Goal: Task Accomplishment & Management: Complete application form

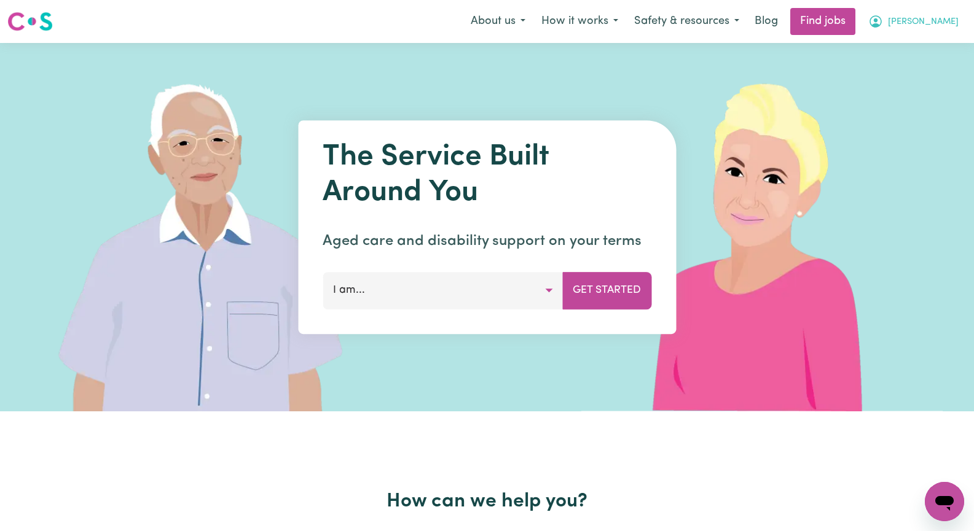
click at [948, 25] on span "[PERSON_NAME]" at bounding box center [923, 22] width 71 height 14
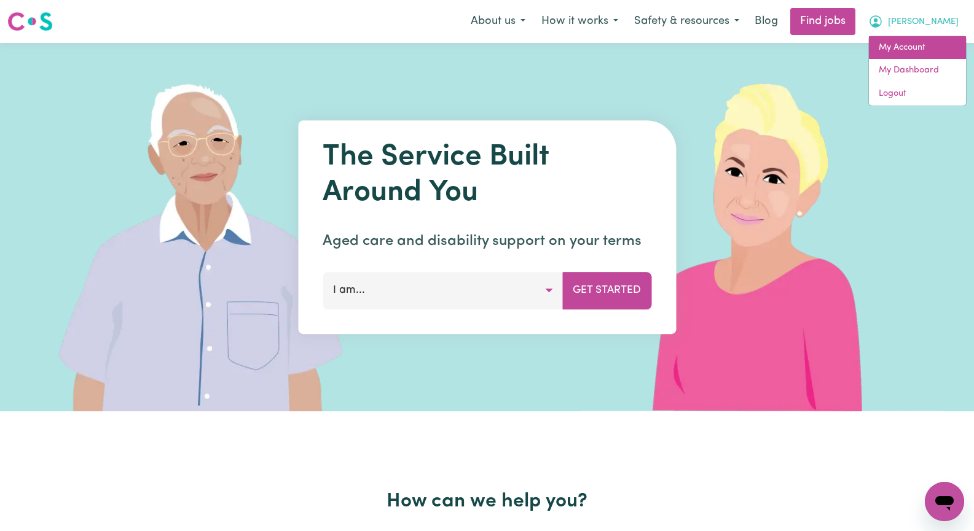
click at [924, 49] on link "My Account" at bounding box center [917, 47] width 97 height 23
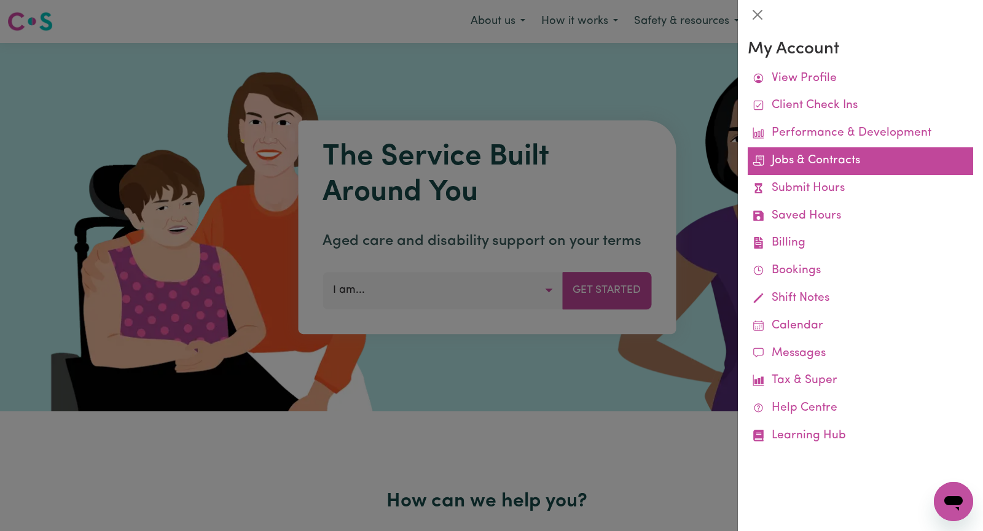
click at [888, 162] on link "Jobs & Contracts" at bounding box center [860, 161] width 225 height 28
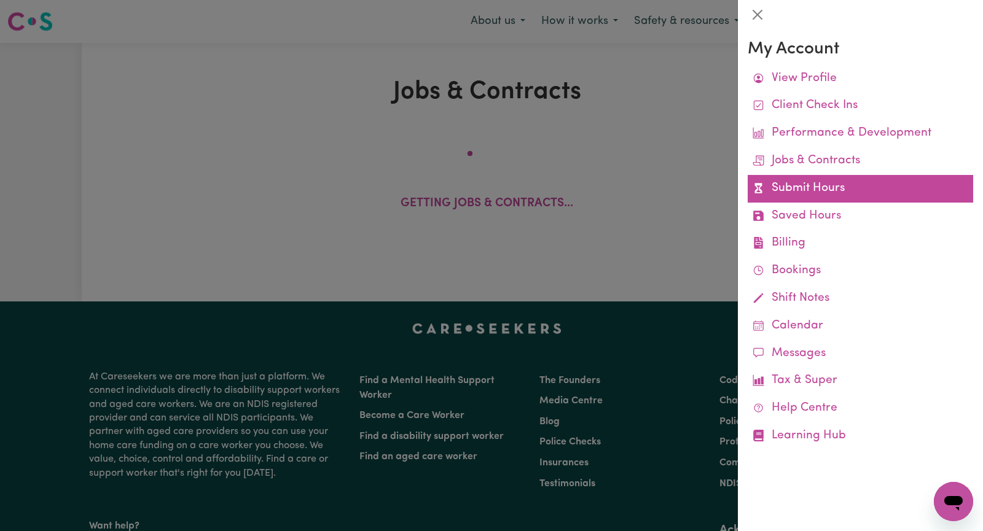
click at [791, 185] on link "Submit Hours" at bounding box center [860, 189] width 225 height 28
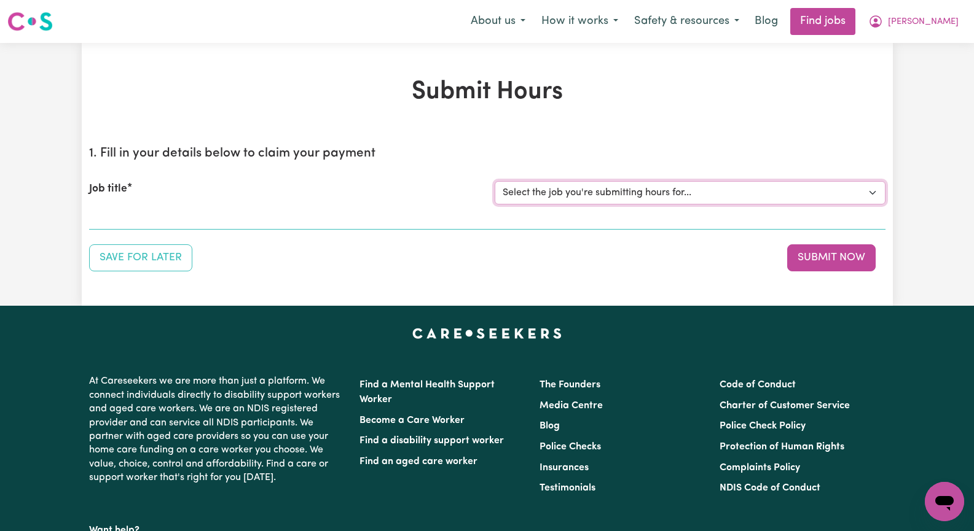
click at [866, 192] on select "Select the job you're submitting hours for... [Hany Soliman] Seeking Mature, Pr…" at bounding box center [689, 192] width 391 height 23
select select "13933"
click at [494, 181] on select "Select the job you're submitting hours for... [Hany Soliman] Seeking Mature, Pr…" at bounding box center [689, 192] width 391 height 23
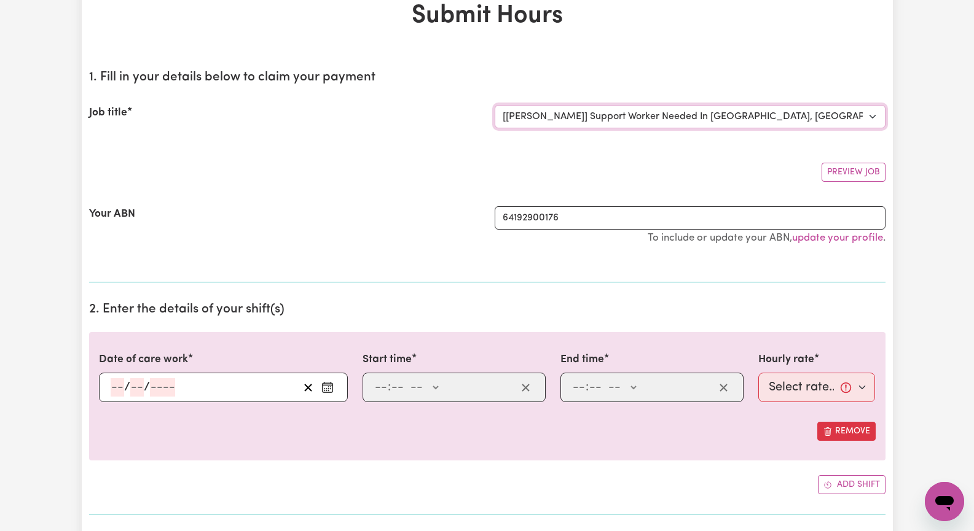
scroll to position [123, 0]
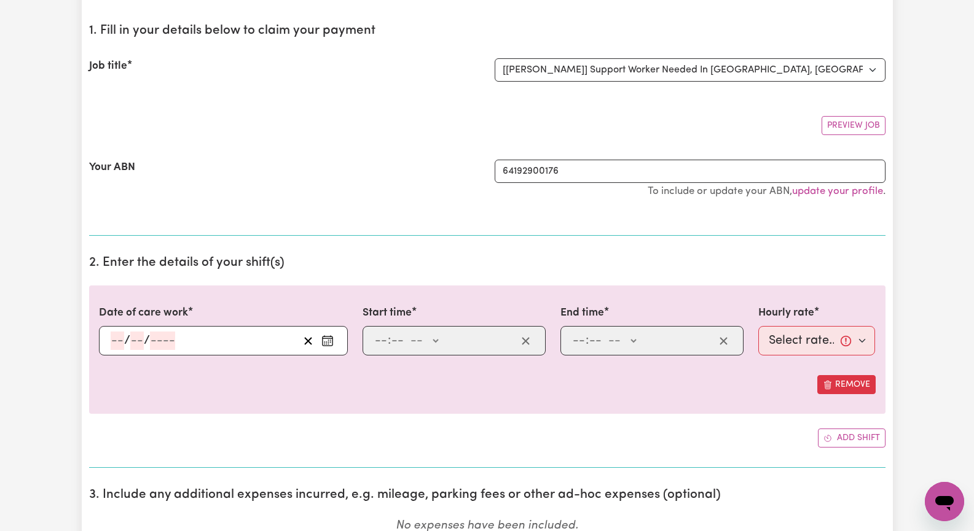
click at [330, 342] on icon "Enter the date of care work" at bounding box center [327, 341] width 12 height 12
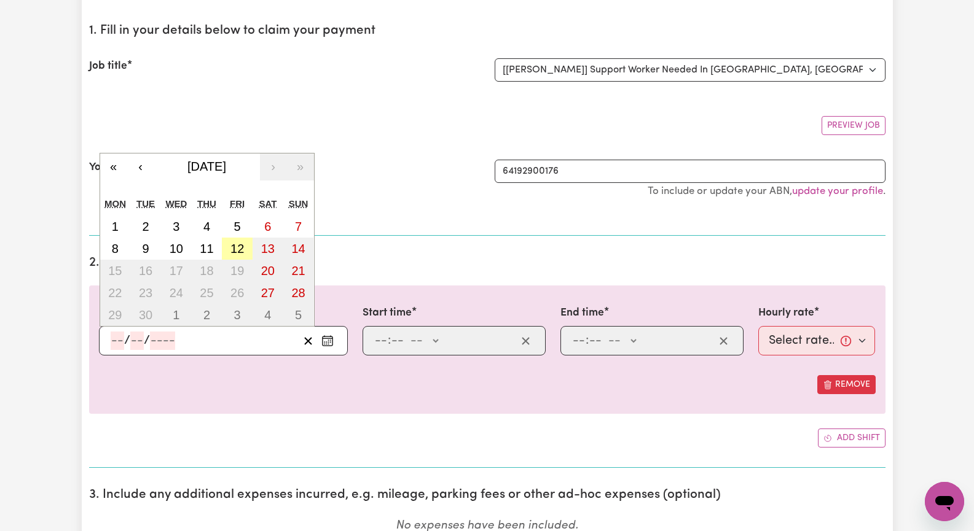
click at [236, 251] on abbr "12" at bounding box center [237, 249] width 14 height 14
type input "2025-09-12"
type input "12"
type input "9"
type input "2025"
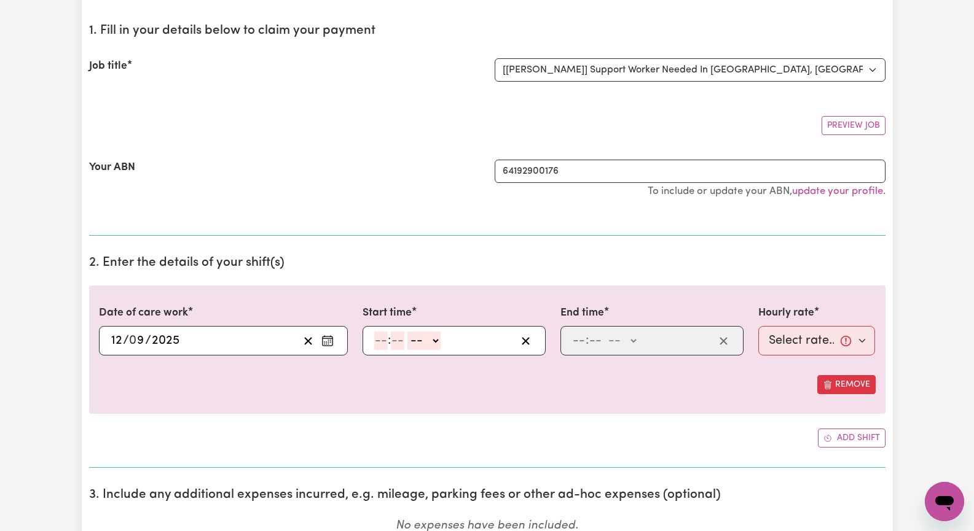
drag, startPoint x: 377, startPoint y: 339, endPoint x: 385, endPoint y: 337, distance: 8.8
click at [377, 338] on input "number" at bounding box center [381, 341] width 14 height 18
type input "2"
type input "0"
click at [432, 342] on select "-- AM PM" at bounding box center [421, 341] width 33 height 18
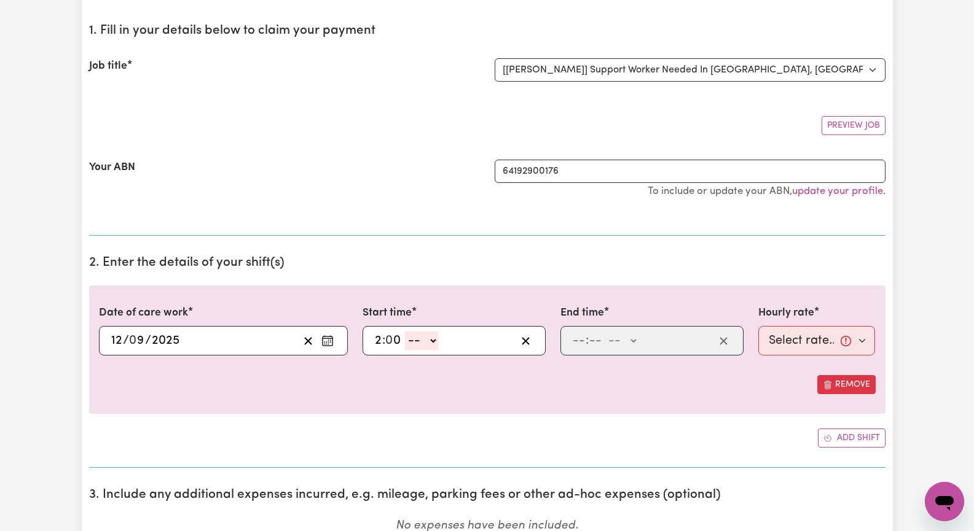
select select "pm"
click at [405, 332] on select "-- AM PM" at bounding box center [421, 341] width 33 height 18
type input "14:00"
click at [576, 345] on input "number" at bounding box center [579, 341] width 14 height 18
type input "4"
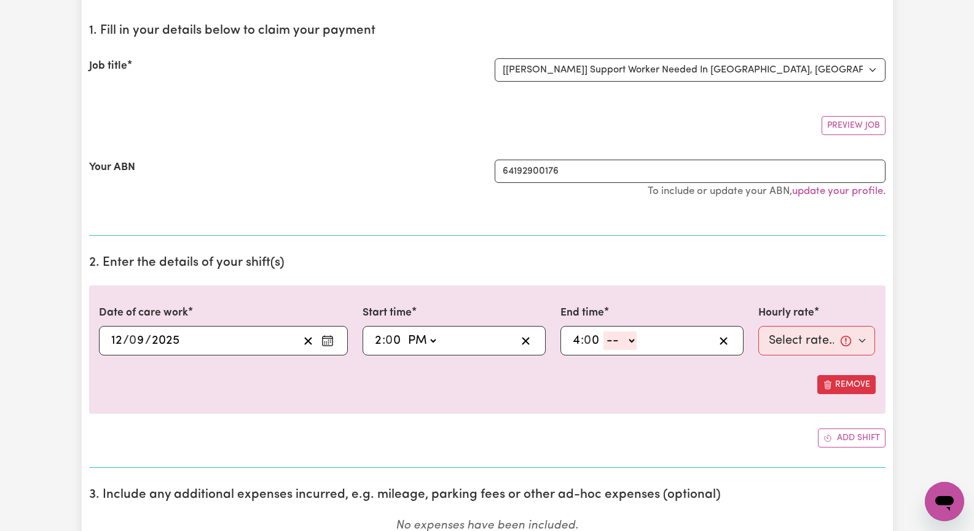
type input "0"
click at [631, 339] on select "-- AM PM" at bounding box center [619, 341] width 33 height 18
select select "pm"
click at [603, 332] on select "-- AM PM" at bounding box center [619, 341] width 33 height 18
type input "16:00"
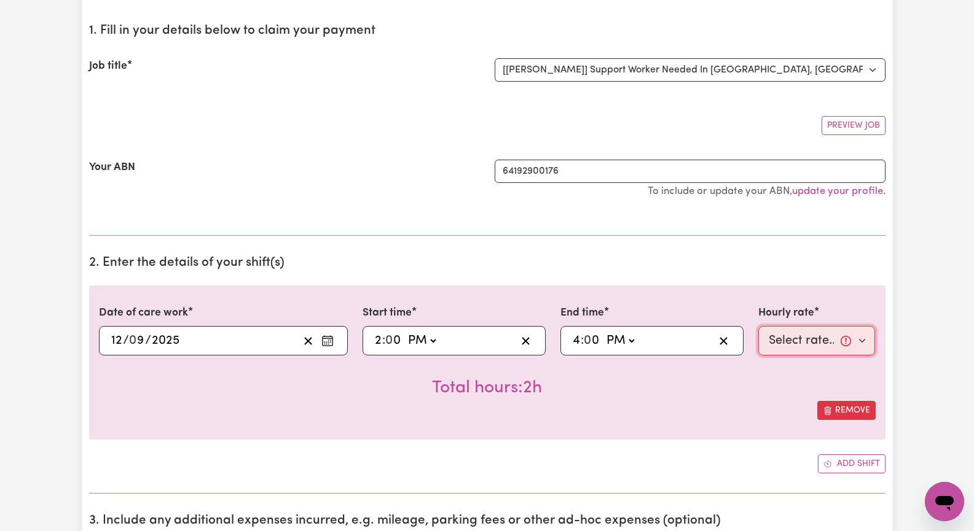
click at [862, 341] on select "Select rate... $60.00 (Weekday) $90.00 (Saturday)" at bounding box center [816, 340] width 117 height 29
select select "60-Weekday"
click at [758, 326] on select "Select rate... $60.00 (Weekday) $90.00 (Saturday)" at bounding box center [816, 340] width 117 height 29
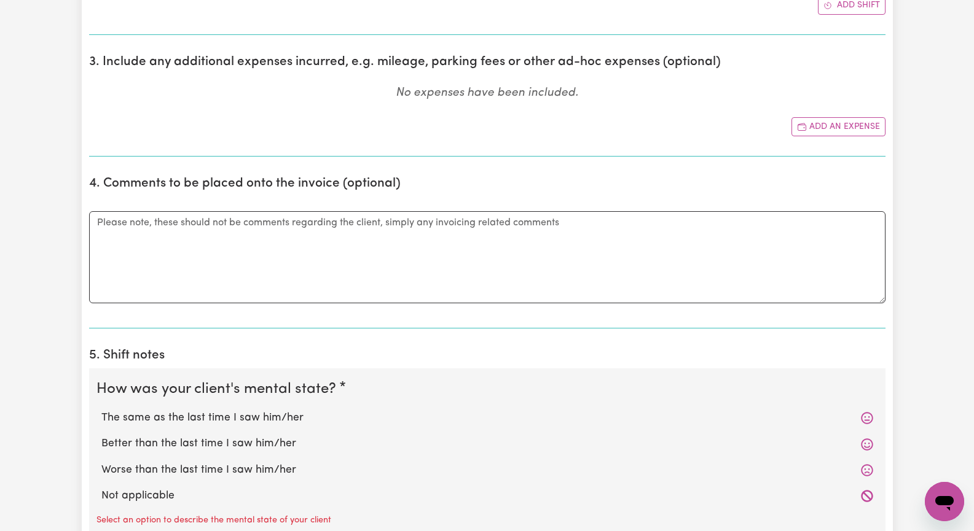
scroll to position [676, 0]
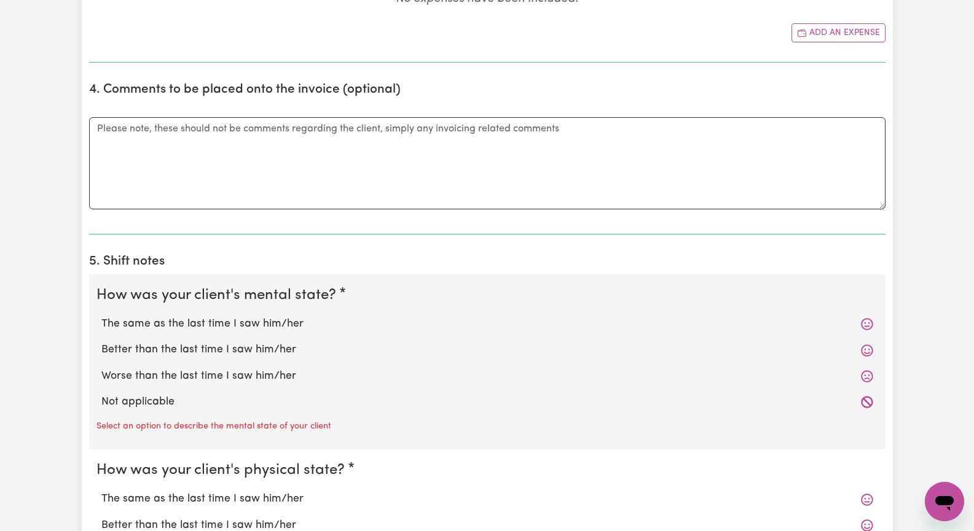
click at [287, 326] on label "The same as the last time I saw him/her" at bounding box center [486, 324] width 771 height 16
click at [101, 316] on input "The same as the last time I saw him/her" at bounding box center [101, 316] width 1 height 1
radio input "true"
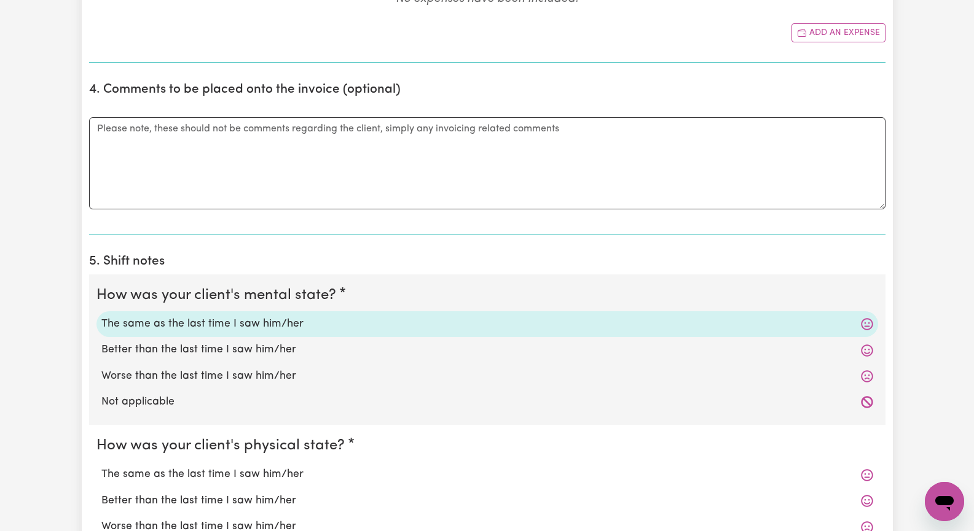
click at [225, 472] on label "The same as the last time I saw him/her" at bounding box center [486, 475] width 771 height 16
click at [101, 467] on input "The same as the last time I saw him/her" at bounding box center [101, 466] width 1 height 1
radio input "true"
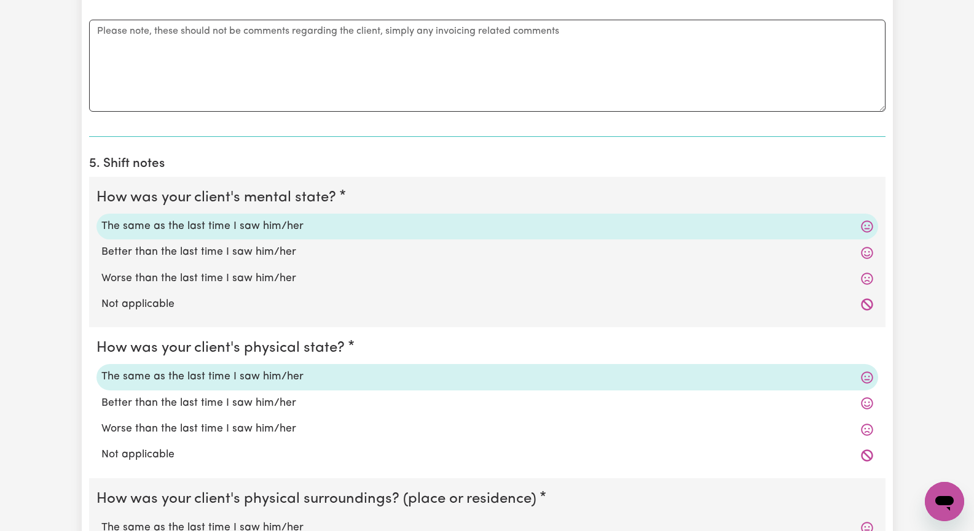
scroll to position [799, 0]
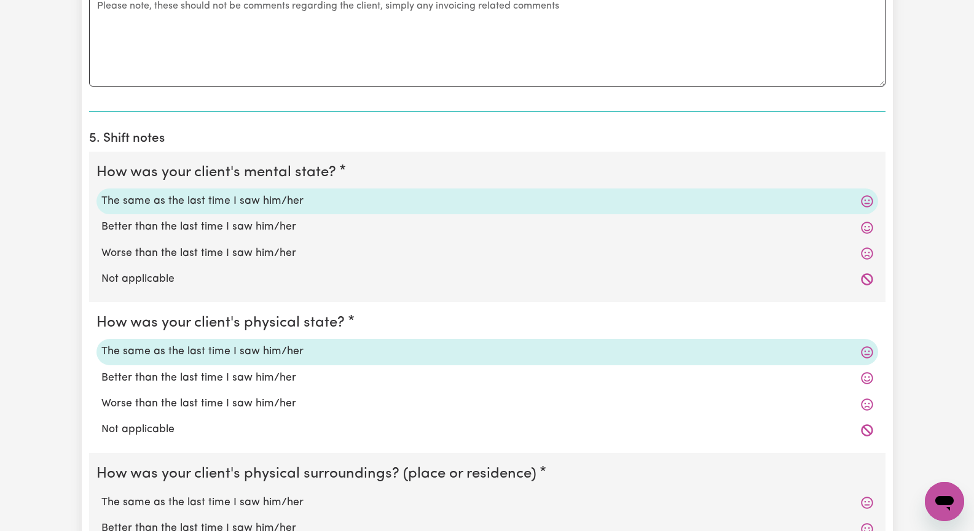
click at [219, 499] on label "The same as the last time I saw him/her" at bounding box center [486, 503] width 771 height 16
click at [101, 495] on input "The same as the last time I saw him/her" at bounding box center [101, 494] width 1 height 1
radio input "true"
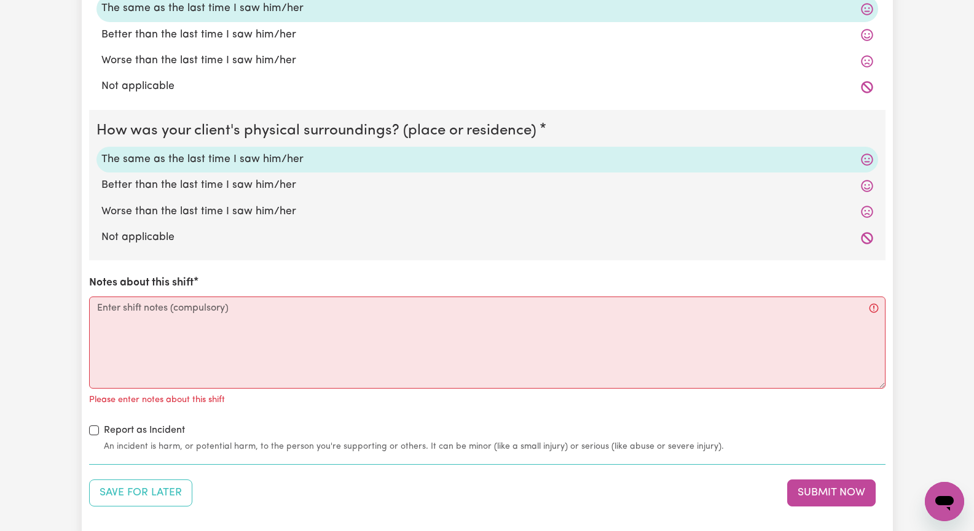
scroll to position [1167, 0]
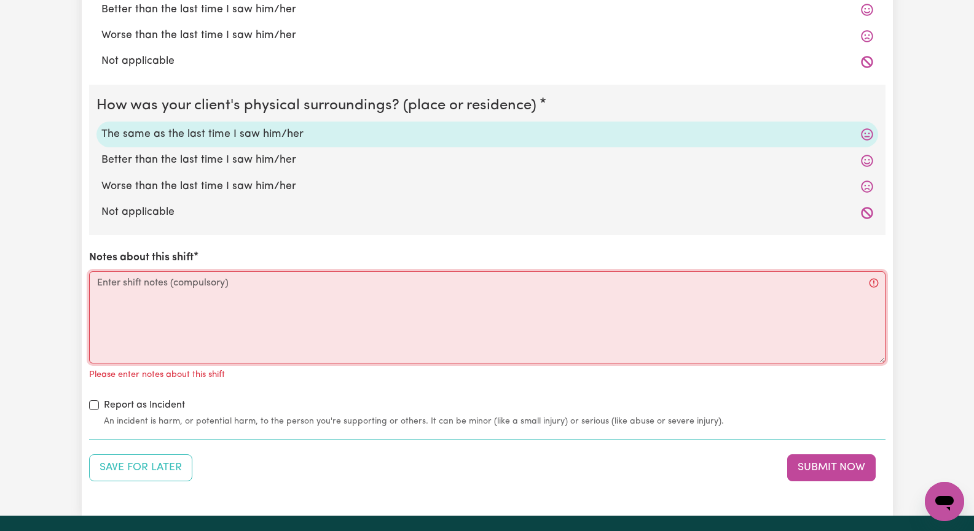
drag, startPoint x: 195, startPoint y: 334, endPoint x: 228, endPoint y: 334, distance: 33.2
click at [196, 334] on textarea "Notes about this shift" at bounding box center [487, 317] width 796 height 92
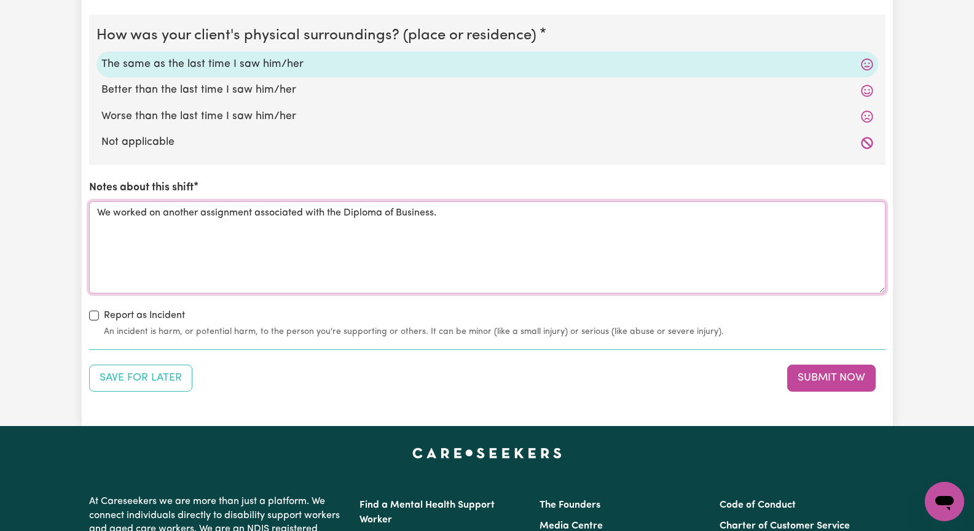
scroll to position [1290, 0]
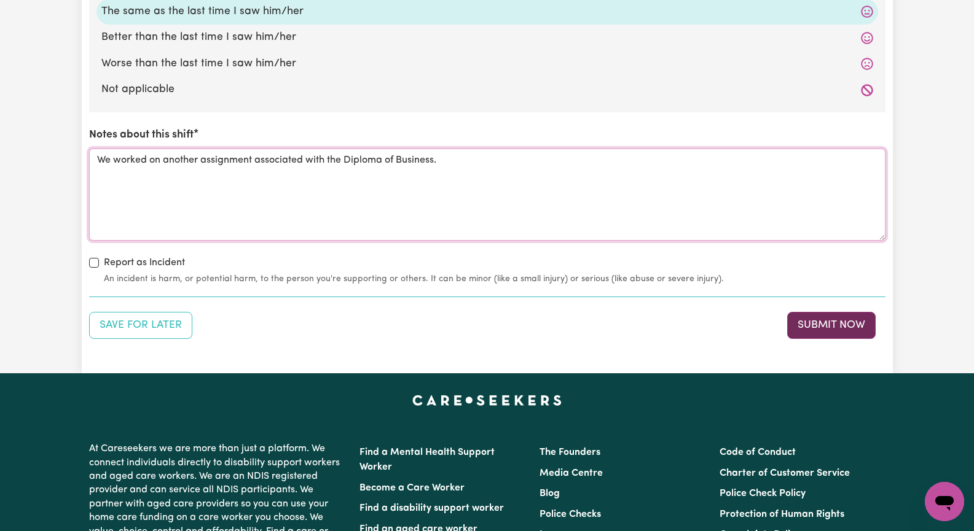
type textarea "We worked on another assignment associated with the Diploma of Business."
click at [830, 327] on button "Submit Now" at bounding box center [831, 325] width 88 height 27
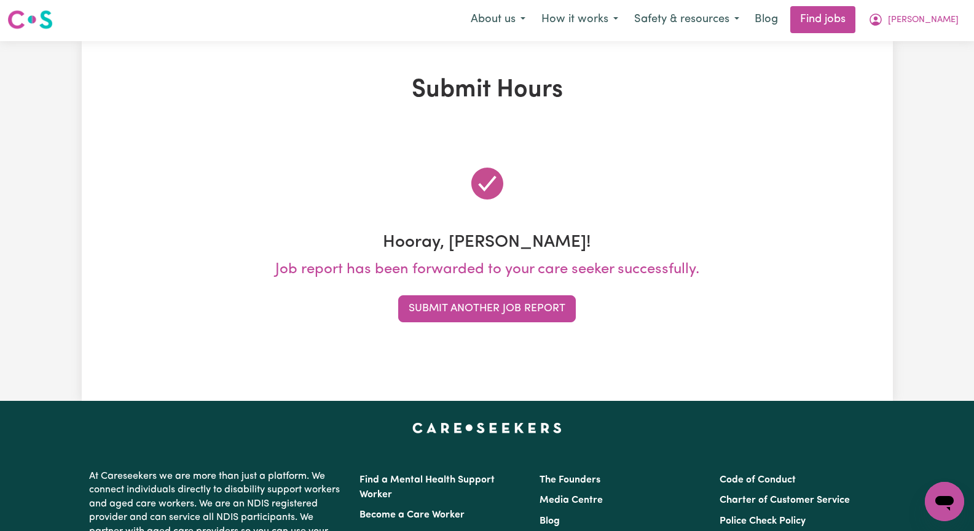
scroll to position [0, 0]
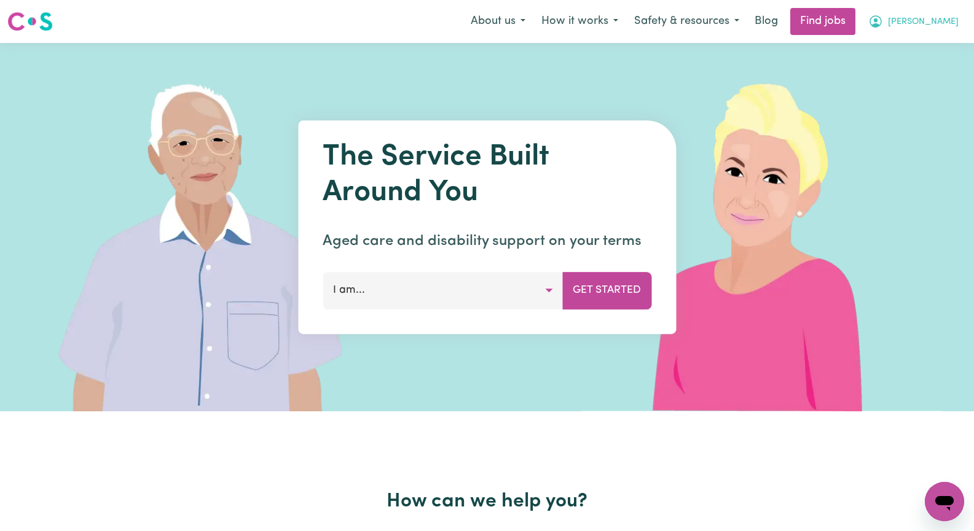
click at [937, 21] on span "[PERSON_NAME]" at bounding box center [923, 22] width 71 height 14
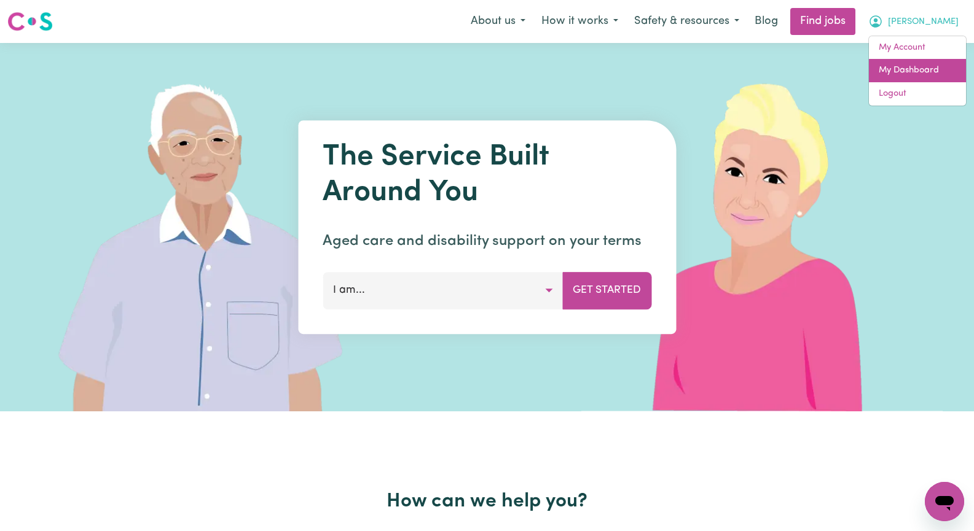
click at [929, 77] on link "My Dashboard" at bounding box center [917, 70] width 97 height 23
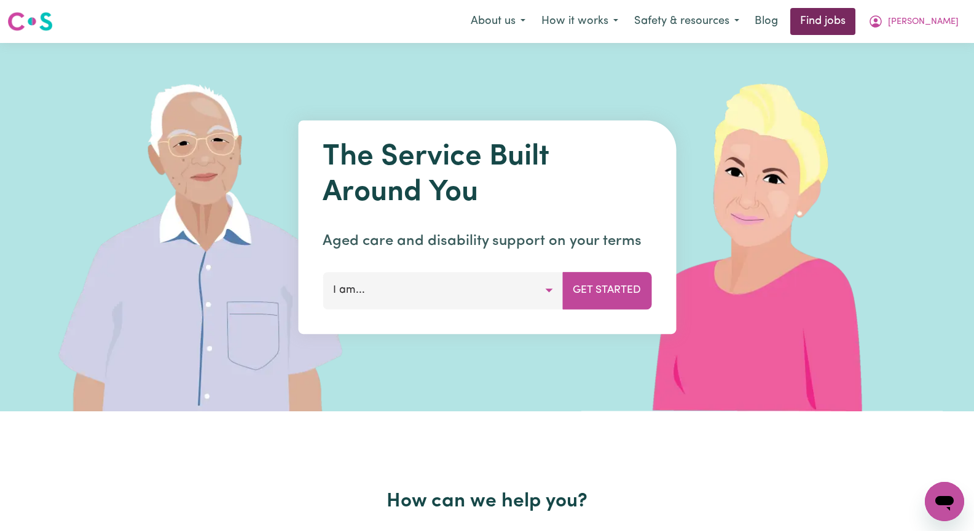
click at [855, 20] on link "Find jobs" at bounding box center [822, 21] width 65 height 27
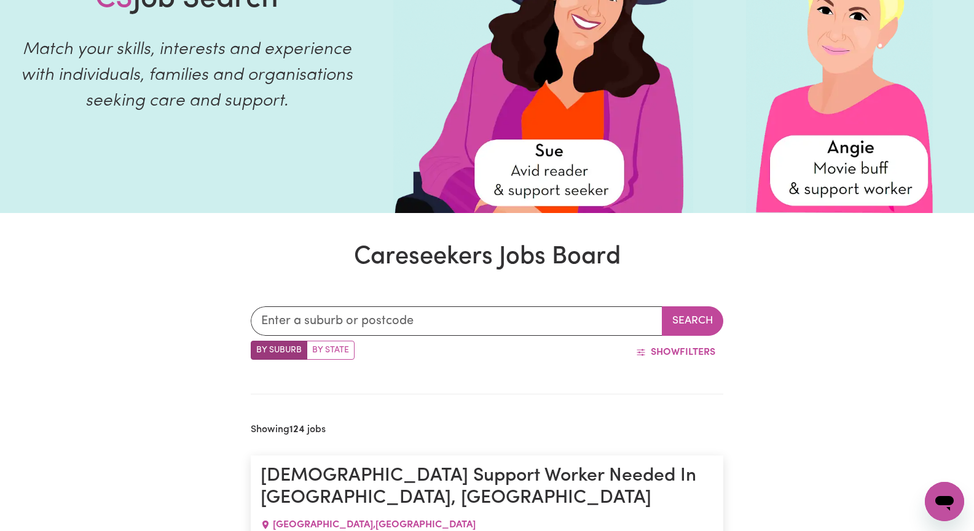
scroll to position [184, 0]
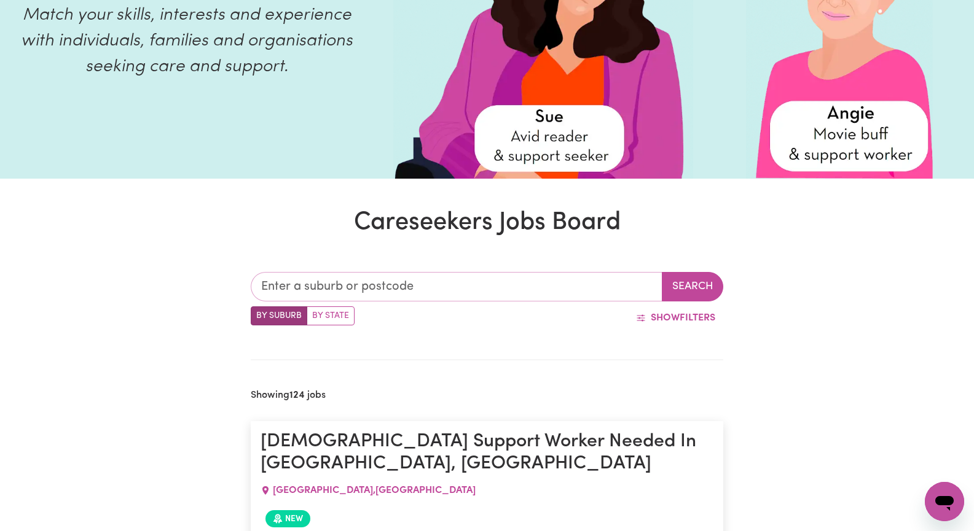
click at [279, 281] on input "text" at bounding box center [457, 286] width 412 height 29
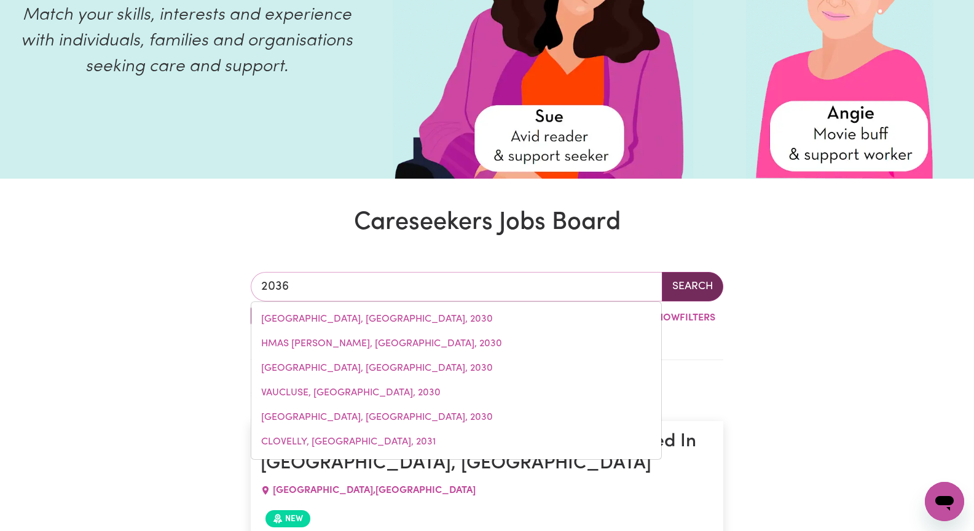
type input "2036"
click at [677, 286] on button "Search" at bounding box center [692, 286] width 61 height 29
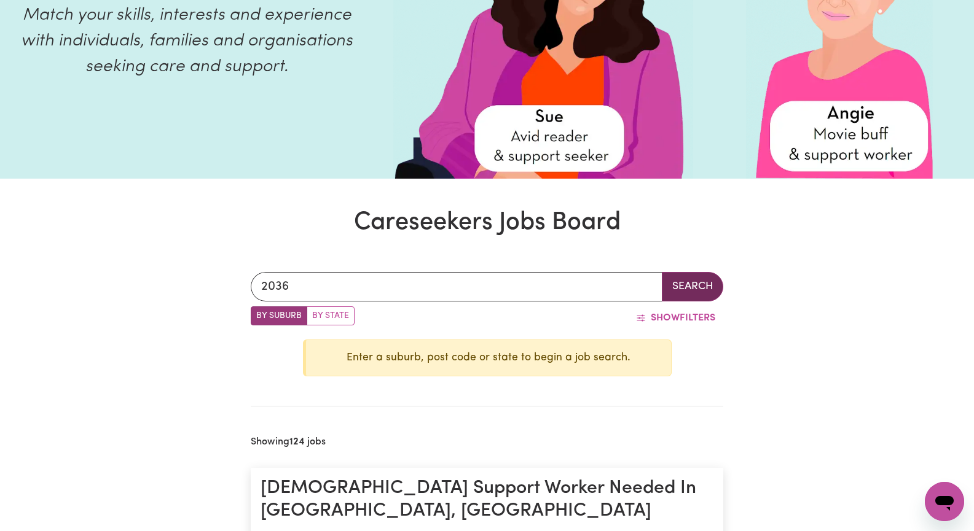
click at [686, 283] on button "Search" at bounding box center [692, 286] width 61 height 29
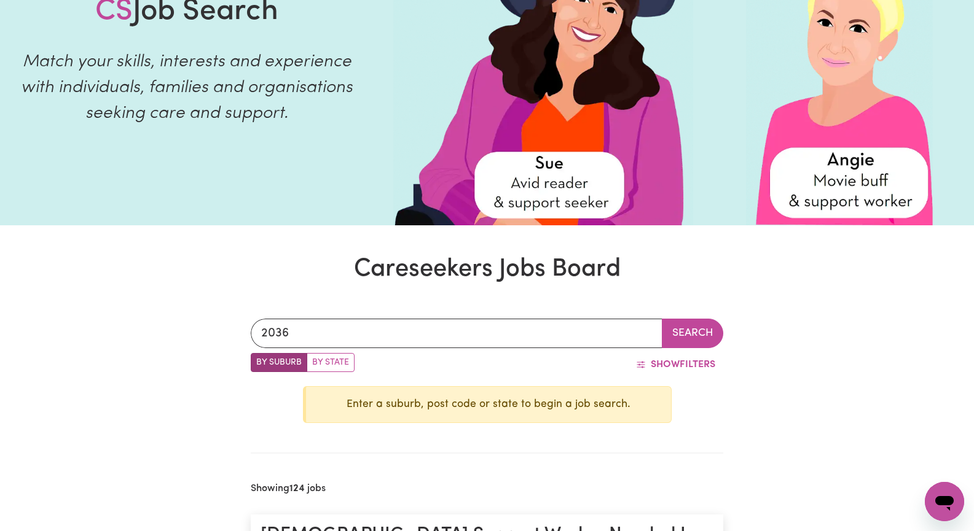
scroll to position [0, 0]
